Goal: Transaction & Acquisition: Purchase product/service

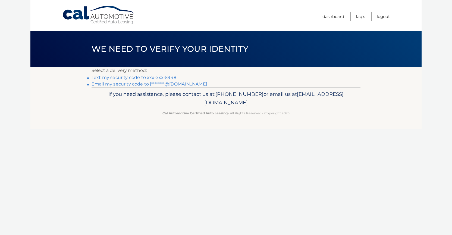
click at [145, 79] on link "Text my security code to xxx-xxx-5948" at bounding box center [134, 77] width 85 height 5
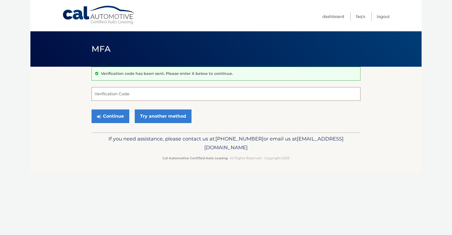
click at [132, 96] on input "Verification Code" at bounding box center [226, 94] width 269 height 14
type input "661459"
click at [122, 115] on button "Continue" at bounding box center [111, 116] width 38 height 14
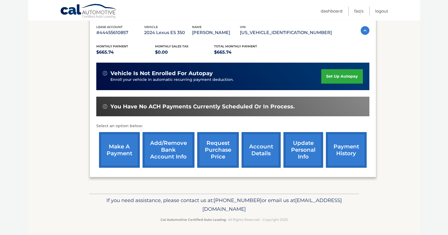
scroll to position [108, 0]
click at [131, 138] on link "make a payment" at bounding box center [119, 150] width 41 height 36
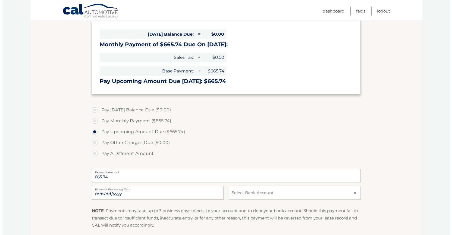
scroll to position [111, 0]
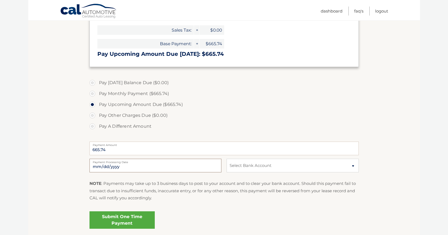
click at [216, 166] on input "2025-10-09" at bounding box center [155, 165] width 132 height 14
click at [189, 116] on label "Pay Other Charges Due ($0.00)" at bounding box center [223, 115] width 269 height 11
click at [226, 158] on select "Select Bank Account Checking JPMORGAN CHASE BANK, NA *****3605 Checking NASSAU …" at bounding box center [292, 165] width 132 height 14
select select "NDc5NWRiZGMtNzVjOS00MmYzLWI1MjUtNTMzYTEwMGM5NWFi"
click option "Checking JPMORGAN CHASE BANK, NA *****3605" at bounding box center [0, 0] width 0 height 0
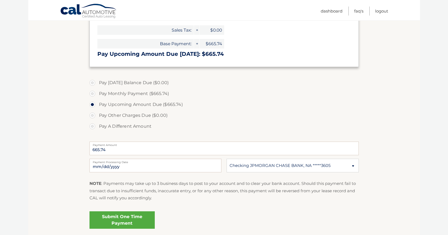
click at [123, 217] on link "Submit One Time Payment" at bounding box center [121, 219] width 65 height 17
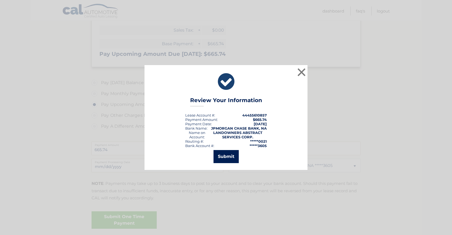
click at [223, 155] on button "Submit" at bounding box center [226, 156] width 25 height 13
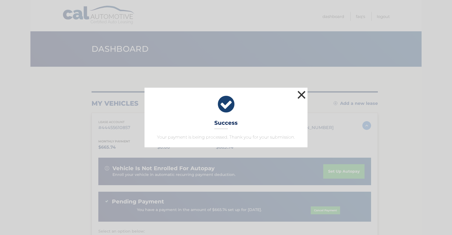
click at [303, 93] on button "×" at bounding box center [301, 94] width 11 height 11
